Goal: Check status: Check status

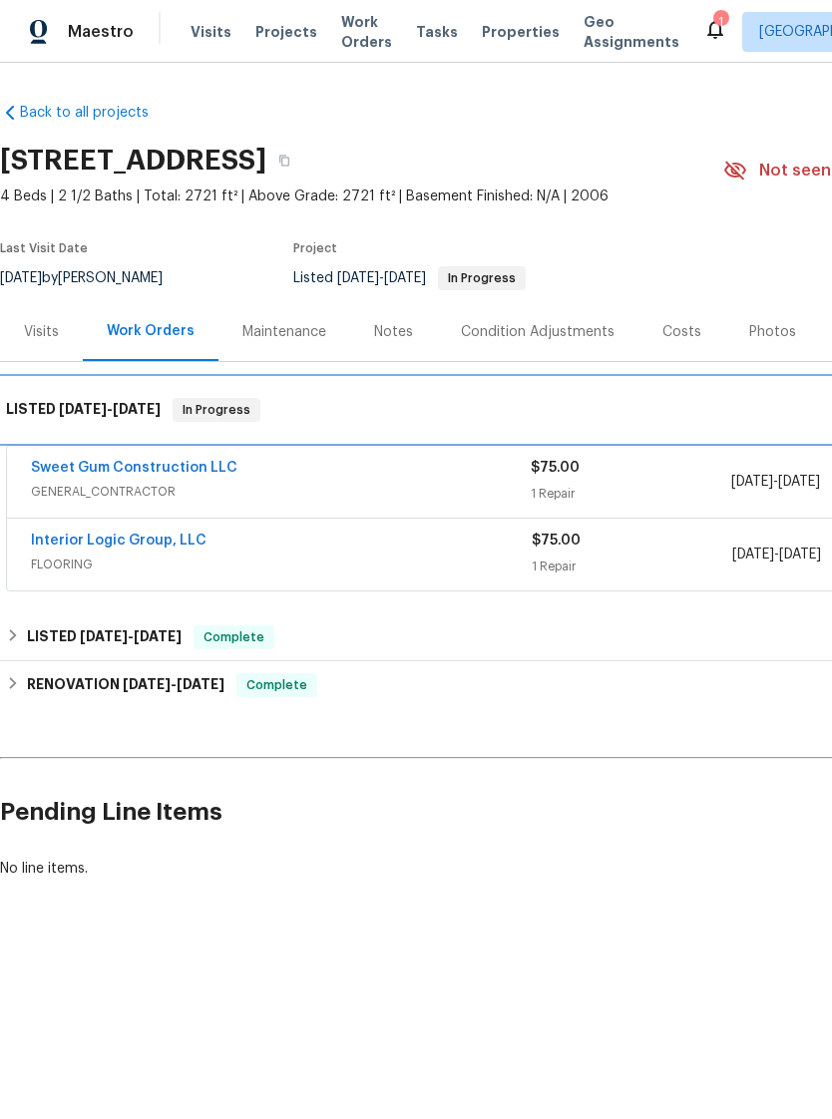
click at [85, 441] on div "LISTED [DATE] - [DATE] In Progress" at bounding box center [563, 410] width 1127 height 64
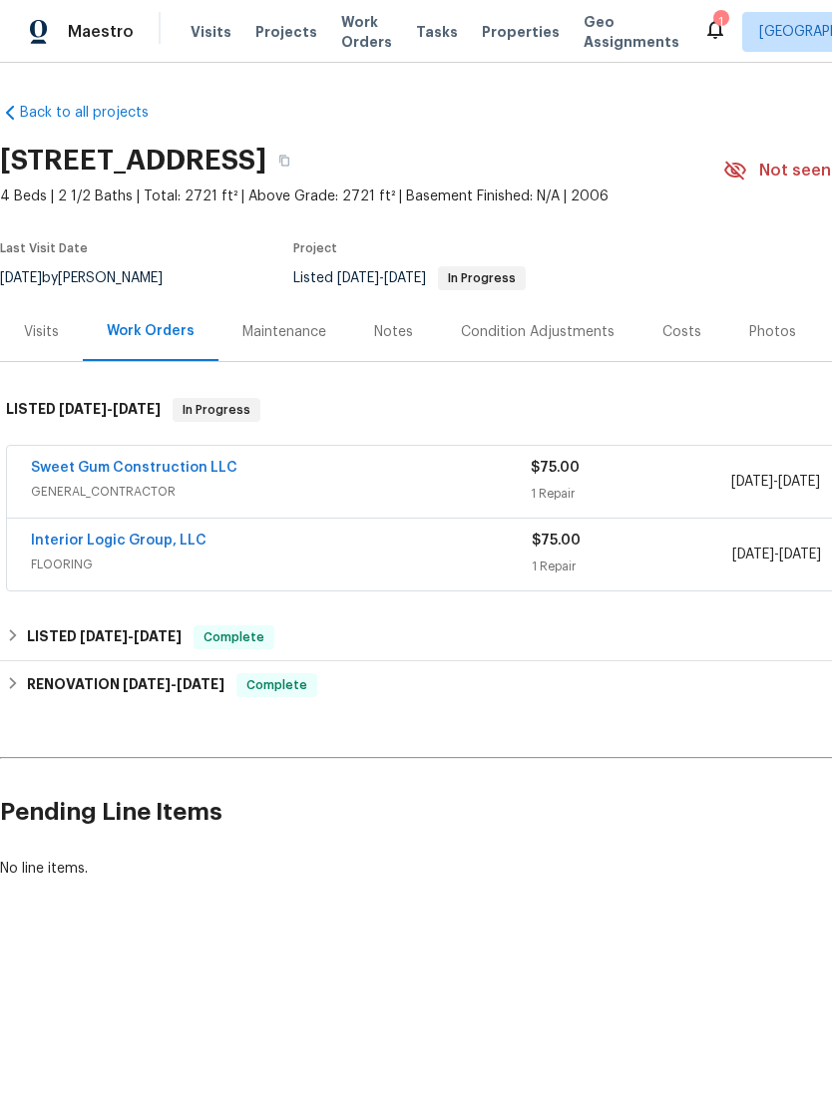
click at [73, 472] on link "Sweet Gum Construction LLC" at bounding box center [134, 468] width 206 height 14
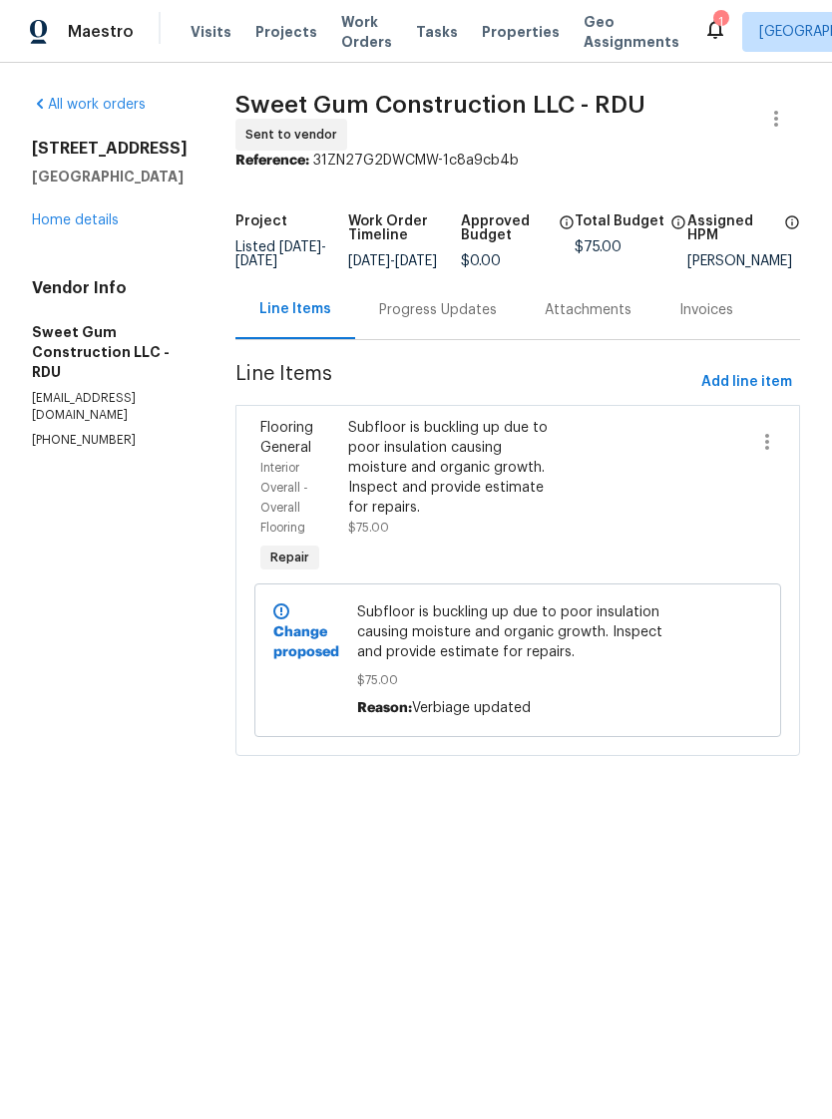
click at [492, 320] on div "Progress Updates" at bounding box center [438, 310] width 118 height 20
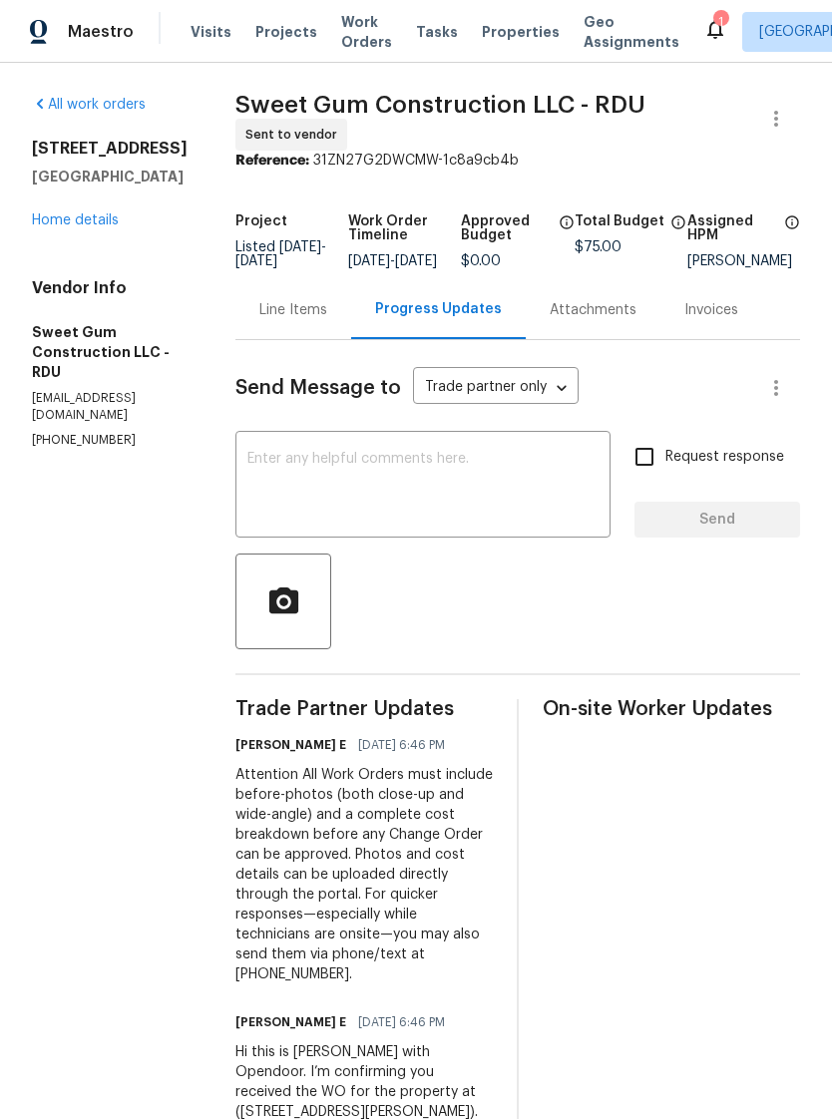
click at [95, 208] on div "[STREET_ADDRESS][PERSON_NAME] Home details" at bounding box center [110, 185] width 156 height 92
click at [82, 224] on link "Home details" at bounding box center [75, 220] width 87 height 14
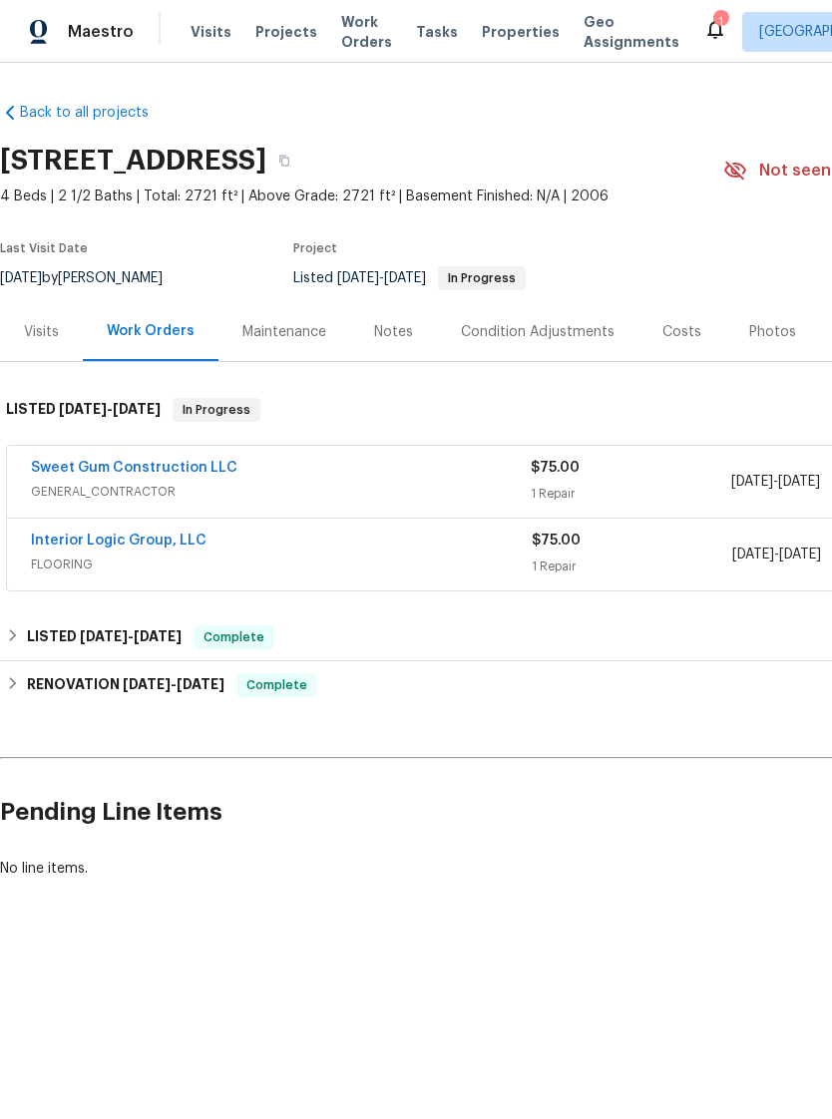
click at [73, 540] on link "Interior Logic Group, LLC" at bounding box center [119, 541] width 176 height 14
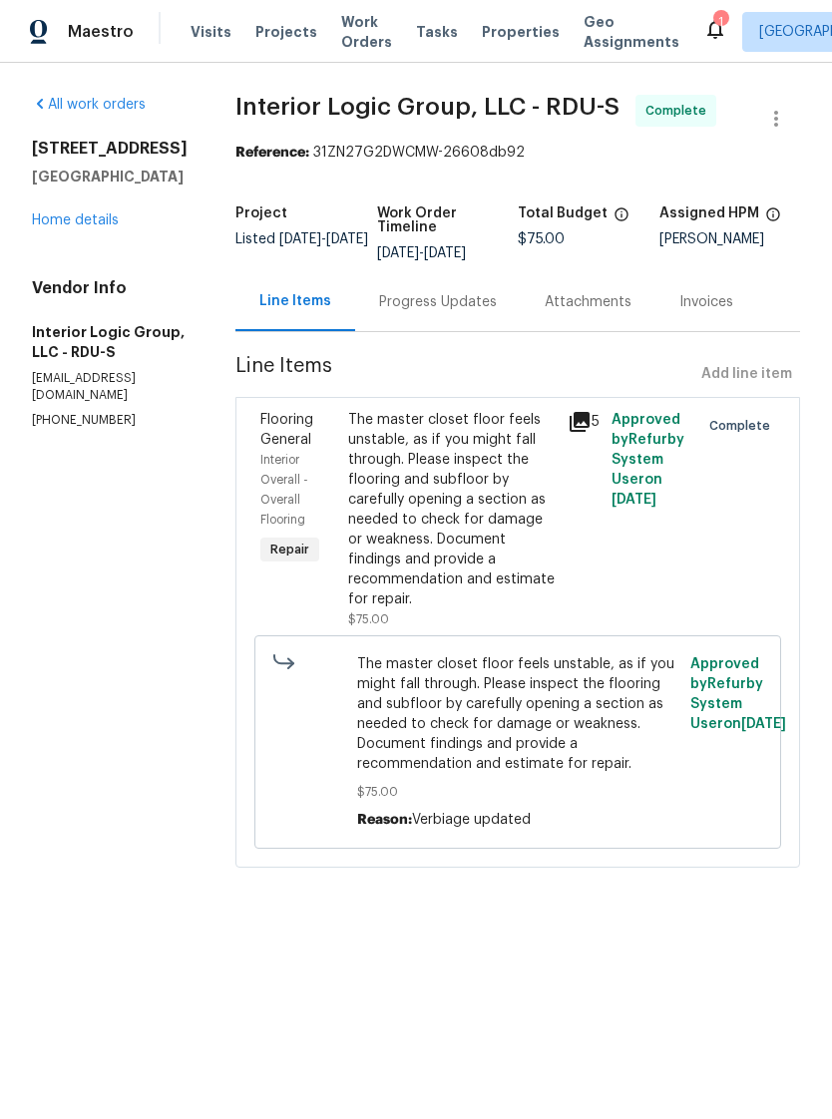
click at [479, 314] on div "Progress Updates" at bounding box center [438, 301] width 166 height 59
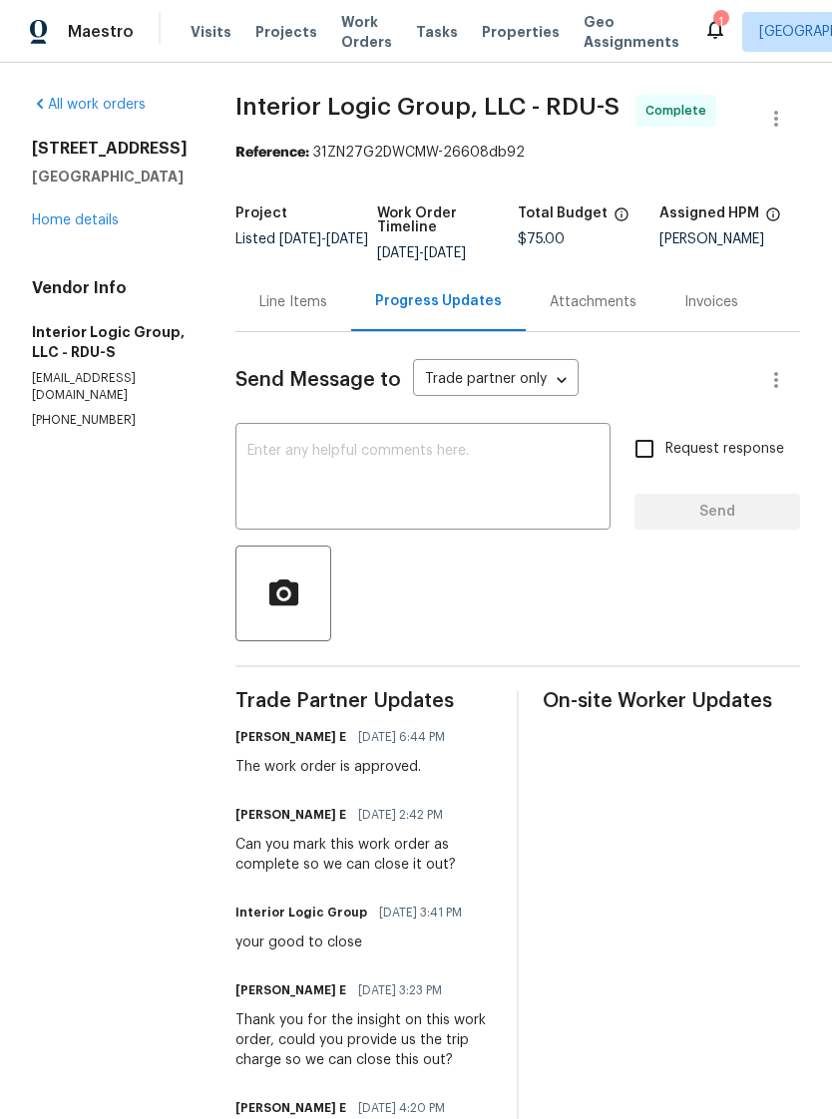
click at [327, 308] on div "Line Items" at bounding box center [293, 302] width 68 height 20
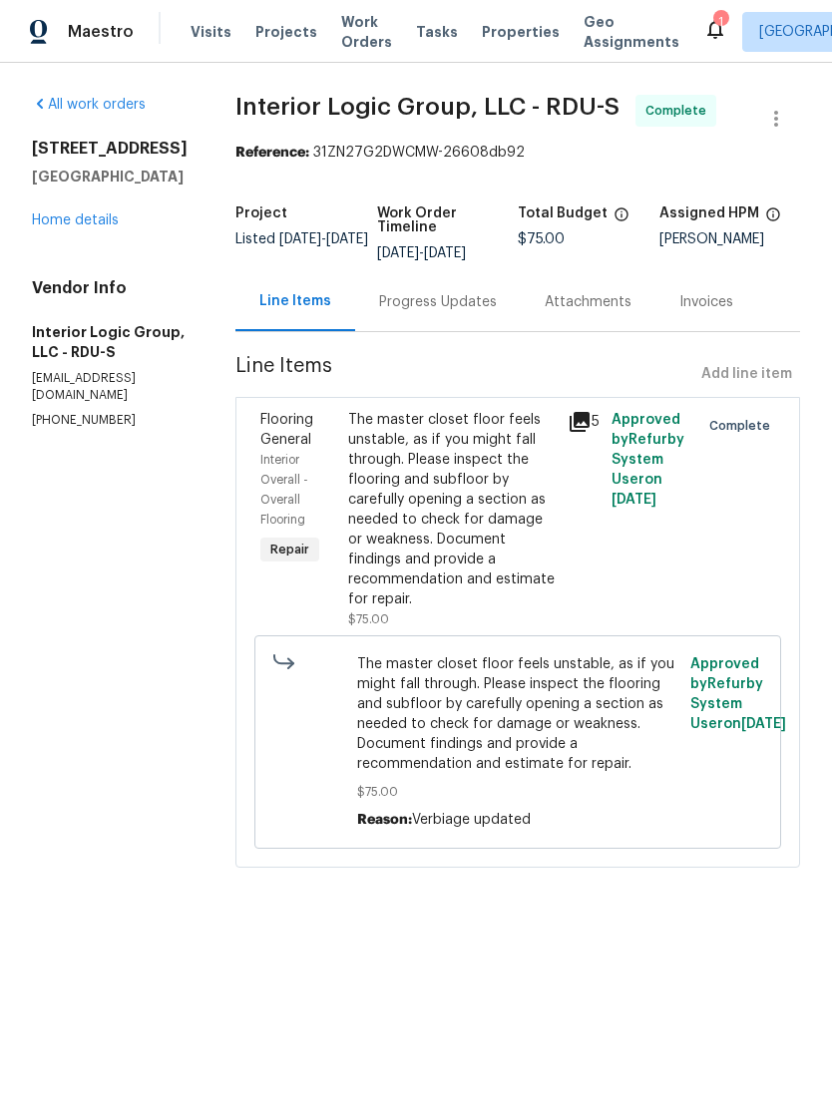
click at [605, 596] on div "5" at bounding box center [584, 519] width 44 height 231
click at [513, 583] on div "The master closet floor feels unstable, as if you might fall through. Please in…" at bounding box center [451, 509] width 207 height 199
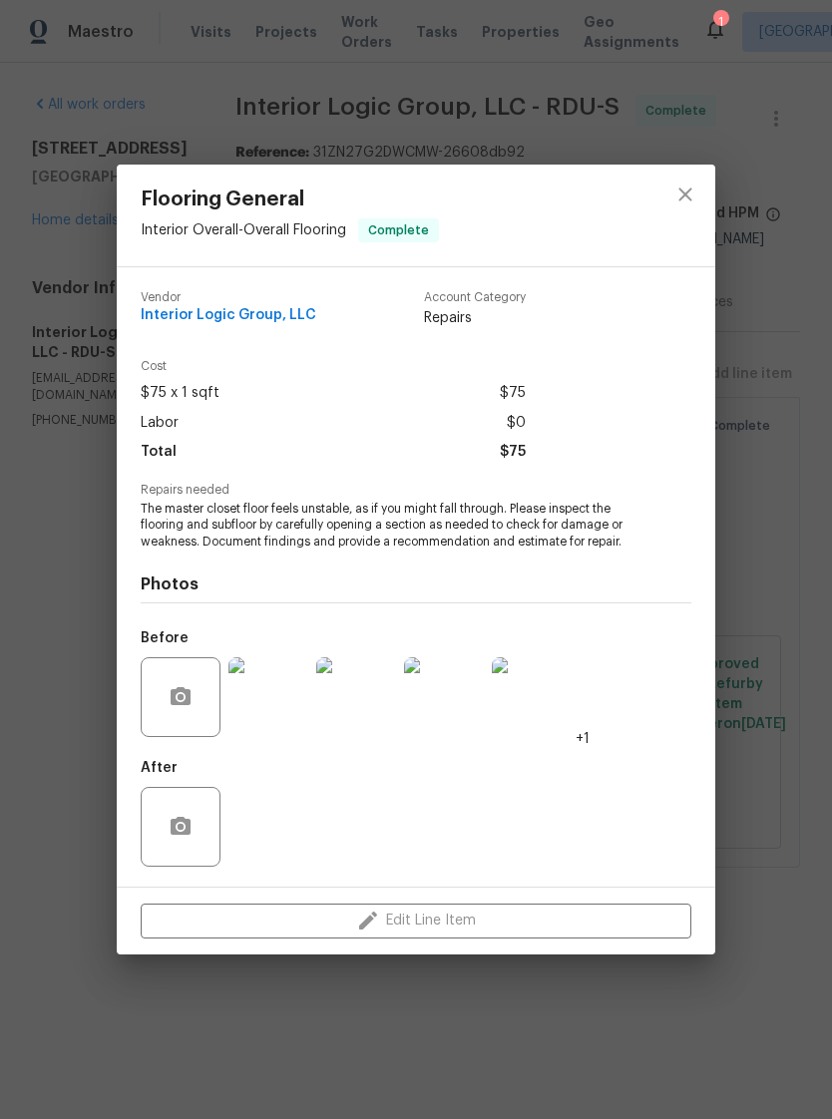
click at [276, 728] on img at bounding box center [268, 697] width 80 height 80
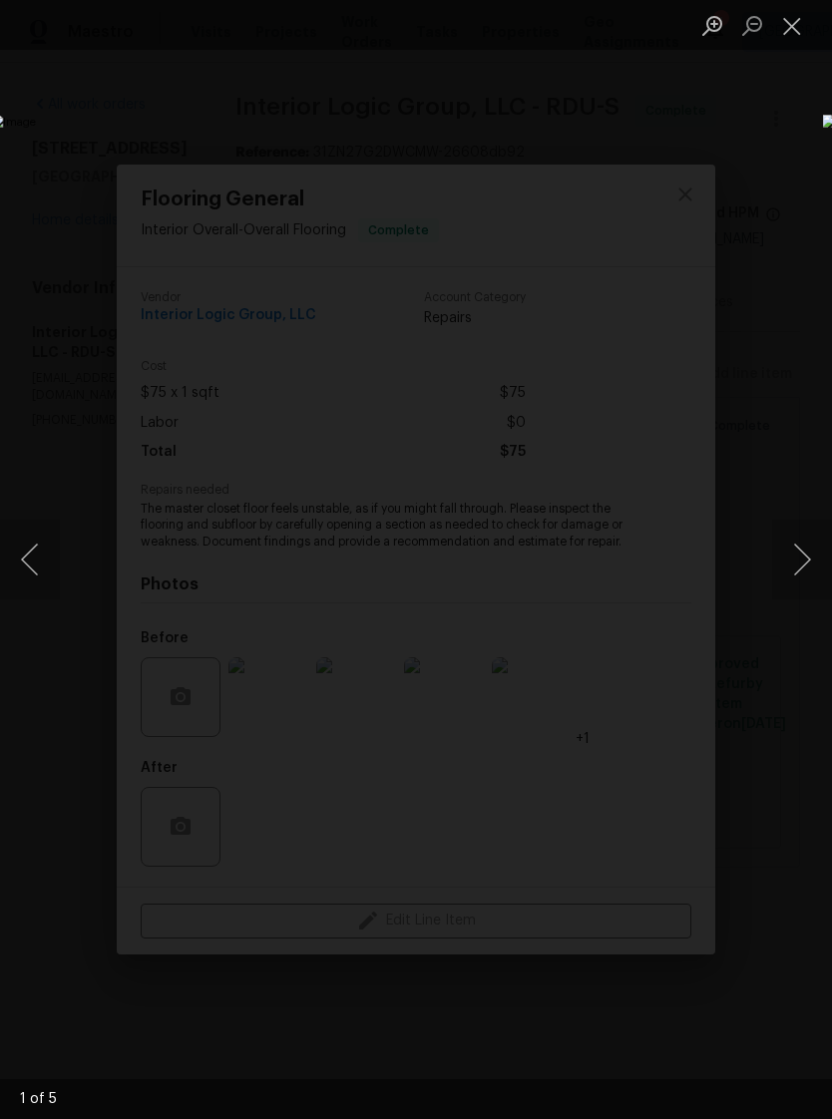
click at [808, 564] on button "Next image" at bounding box center [802, 560] width 60 height 80
click at [806, 566] on button "Next image" at bounding box center [802, 560] width 60 height 80
click at [802, 565] on button "Next image" at bounding box center [802, 560] width 60 height 80
click at [803, 562] on button "Next image" at bounding box center [802, 560] width 60 height 80
click at [805, 558] on button "Next image" at bounding box center [802, 560] width 60 height 80
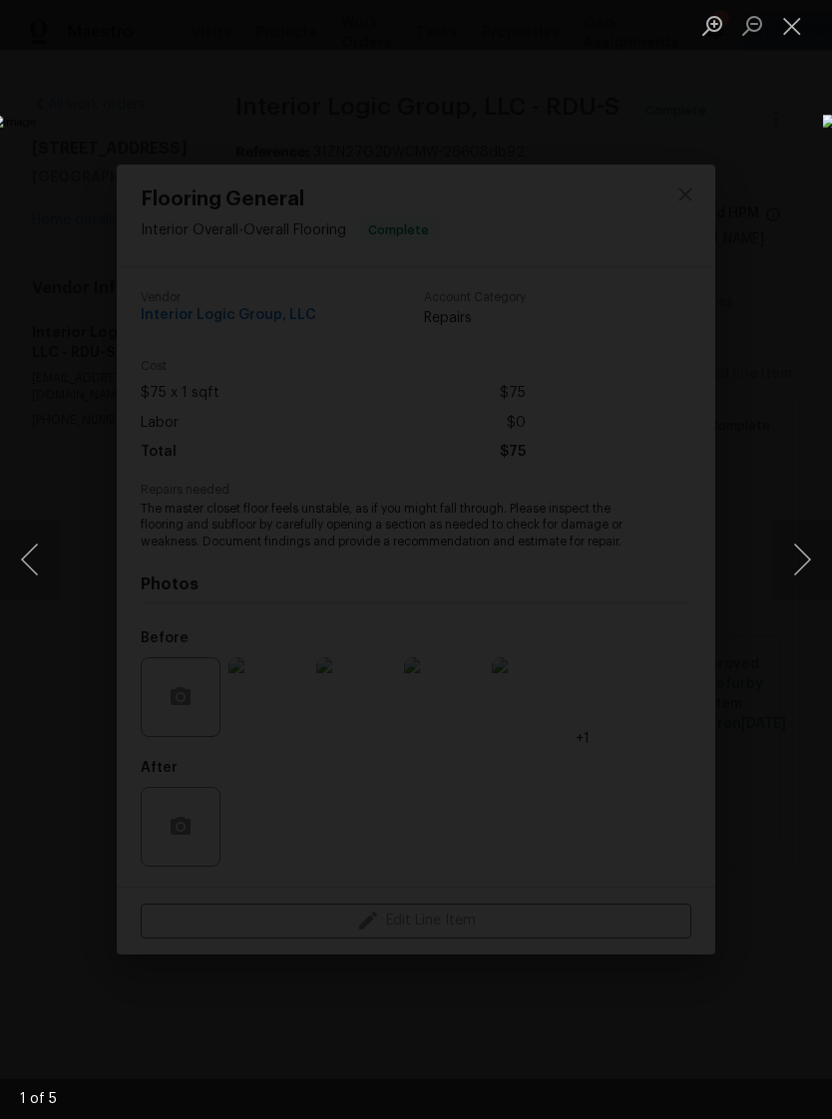
click at [797, 40] on button "Close lightbox" at bounding box center [792, 25] width 40 height 35
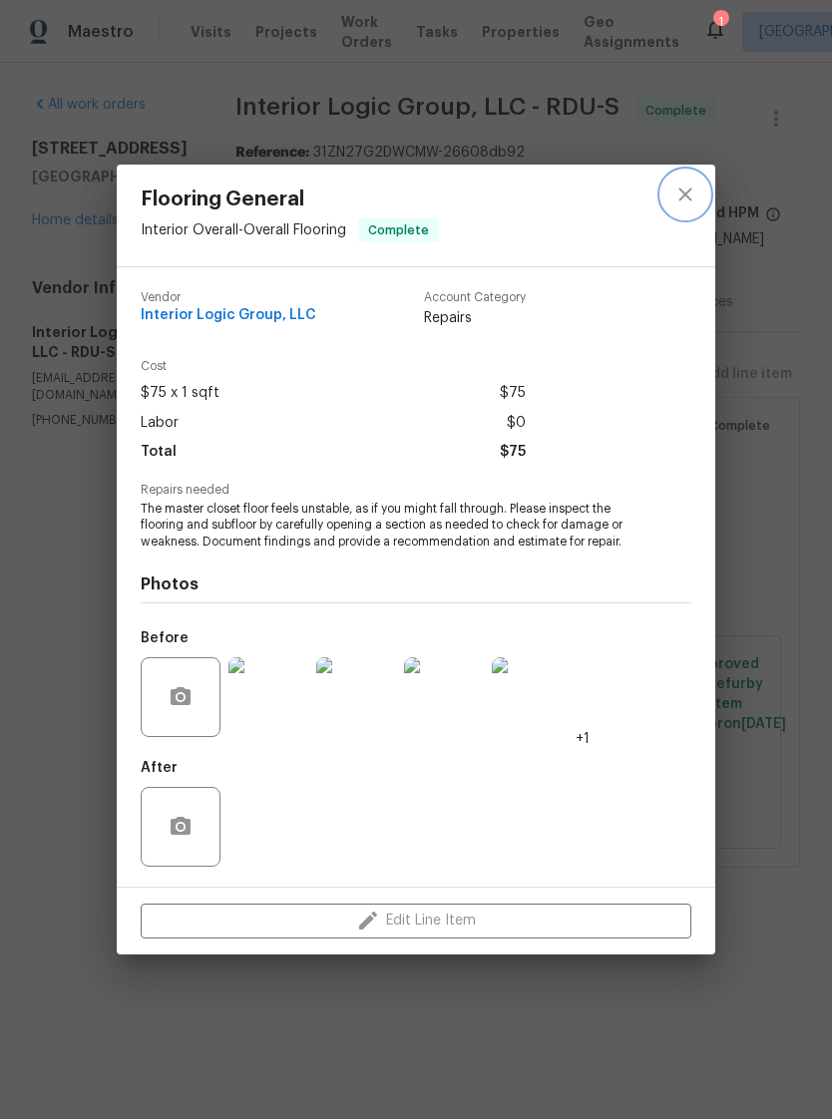
click at [693, 204] on icon "close" at bounding box center [685, 195] width 24 height 24
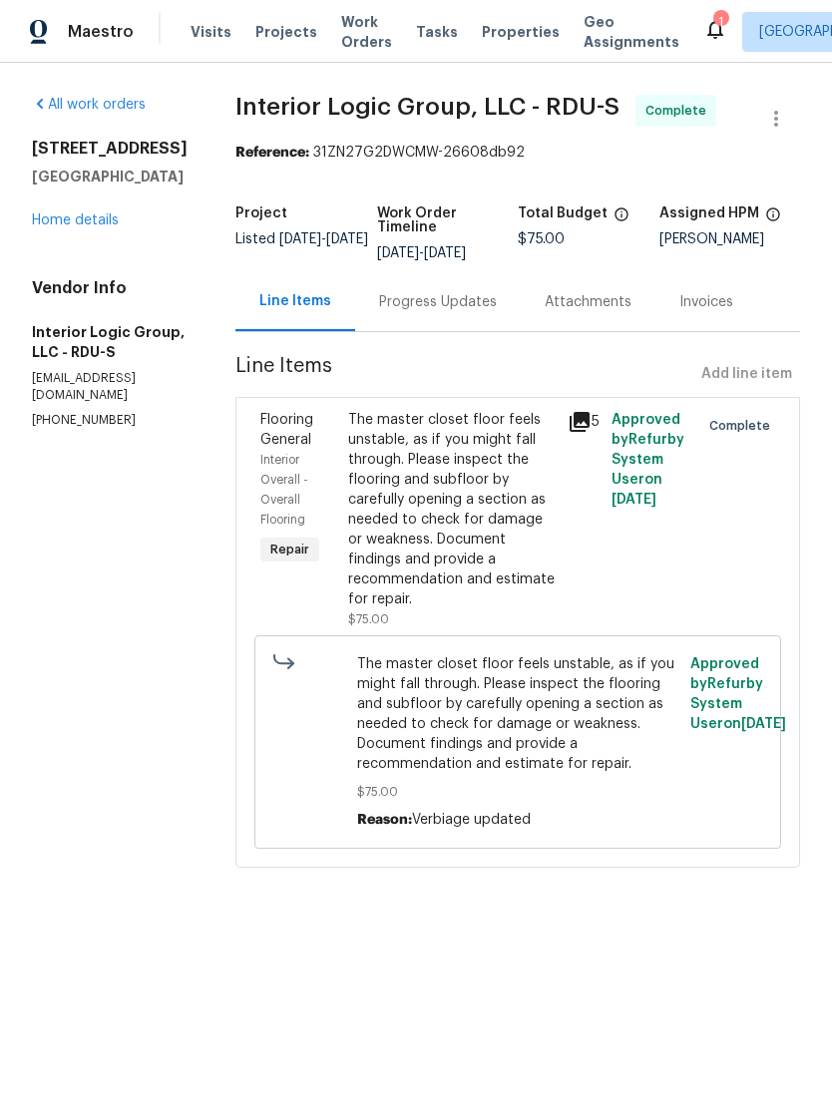
click at [489, 308] on div "Progress Updates" at bounding box center [438, 302] width 118 height 20
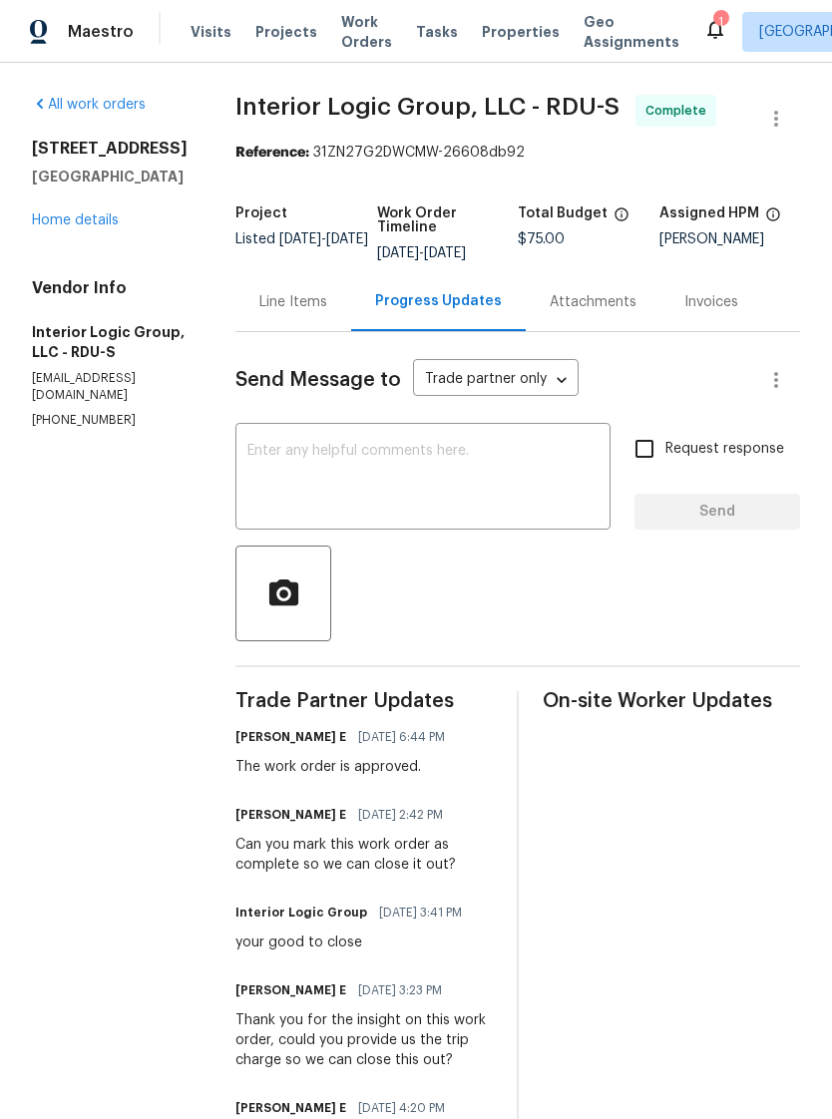
click at [65, 220] on link "Home details" at bounding box center [75, 220] width 87 height 14
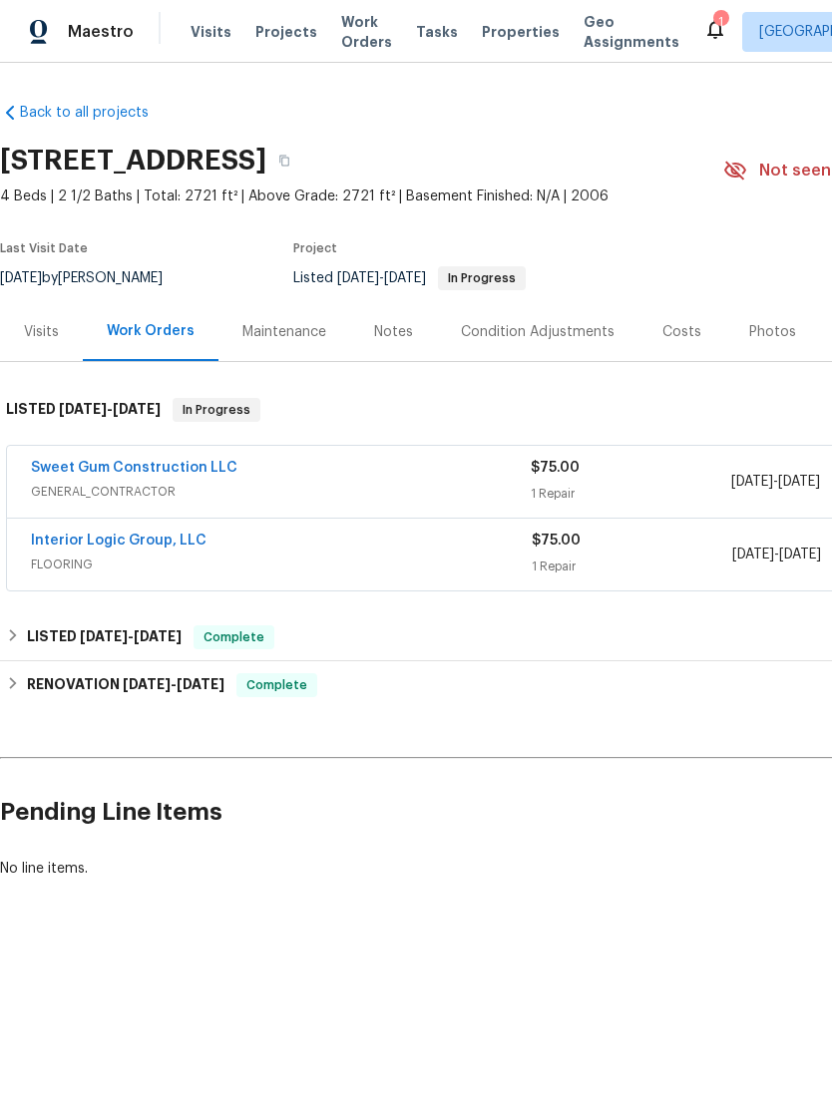
click at [82, 471] on link "Sweet Gum Construction LLC" at bounding box center [134, 468] width 206 height 14
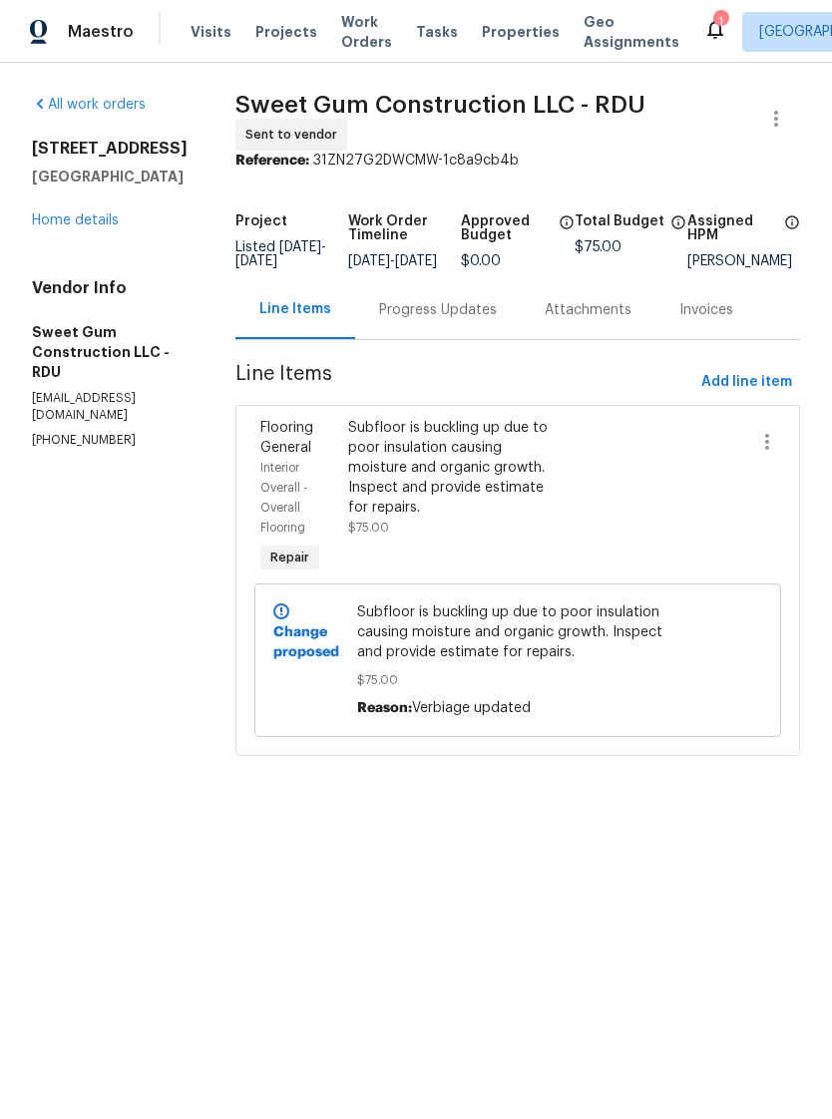
click at [547, 518] on div "Subfloor is buckling up due to poor insulation causing moisture and organic gro…" at bounding box center [451, 468] width 207 height 100
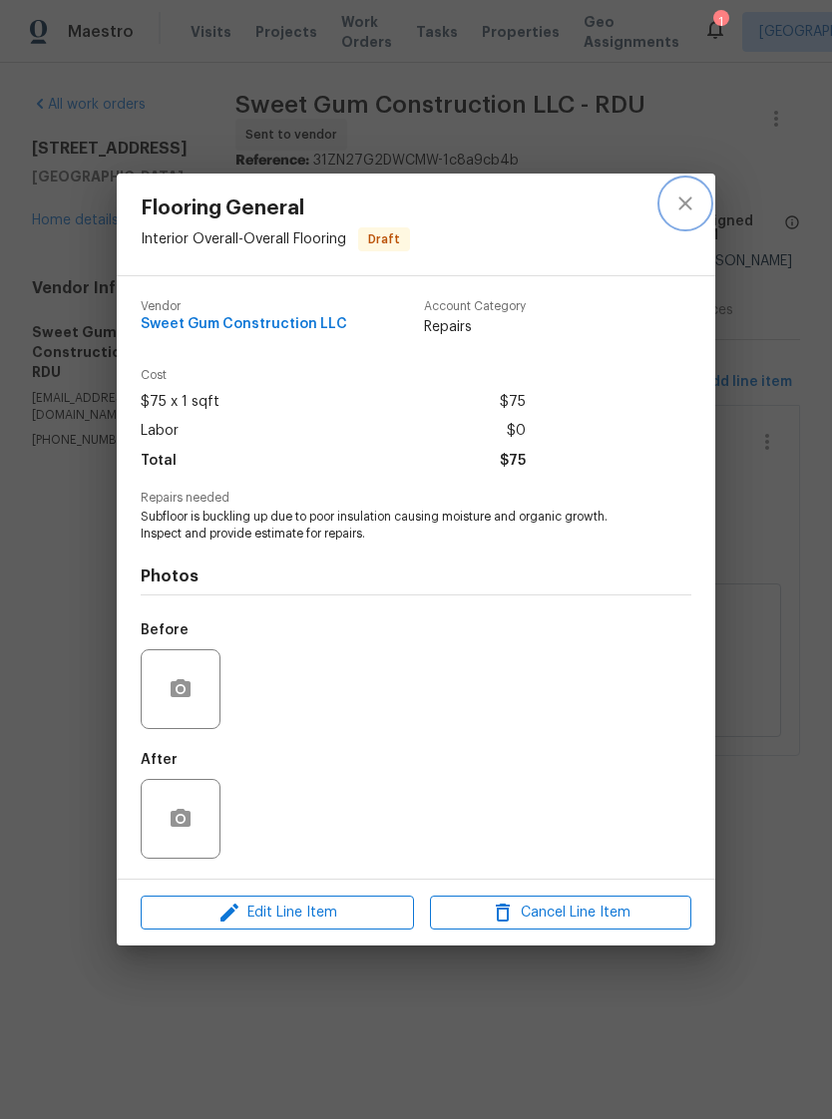
click at [686, 214] on button "close" at bounding box center [685, 204] width 48 height 48
